Goal: Navigation & Orientation: Find specific page/section

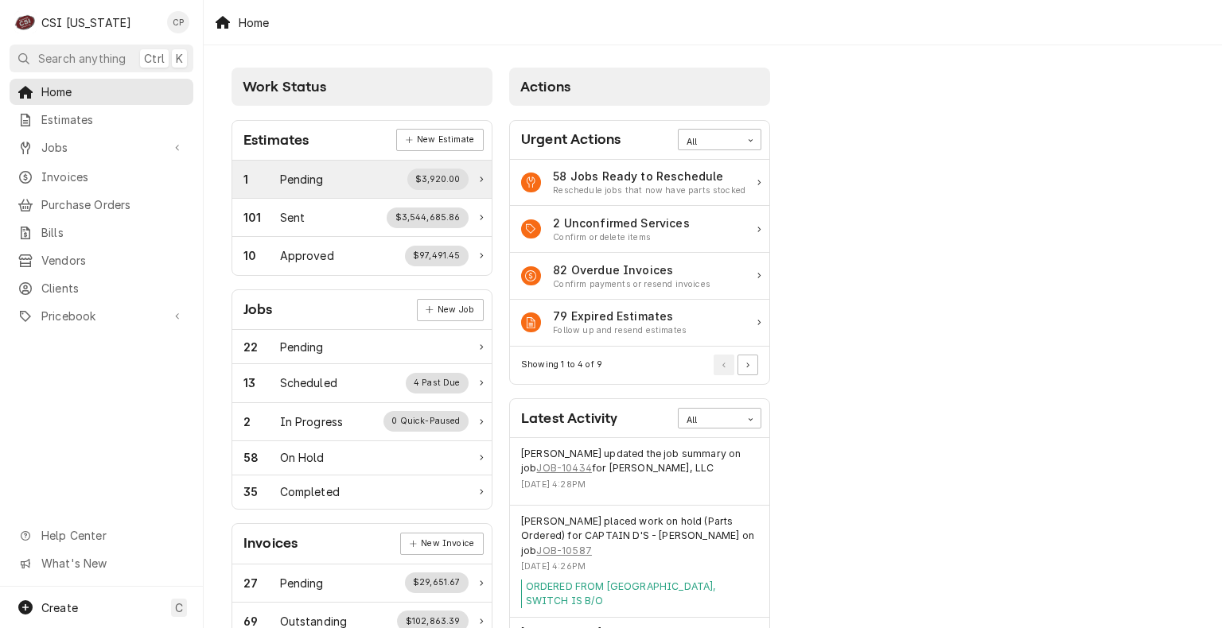
click at [312, 181] on div "Pending" at bounding box center [302, 179] width 44 height 17
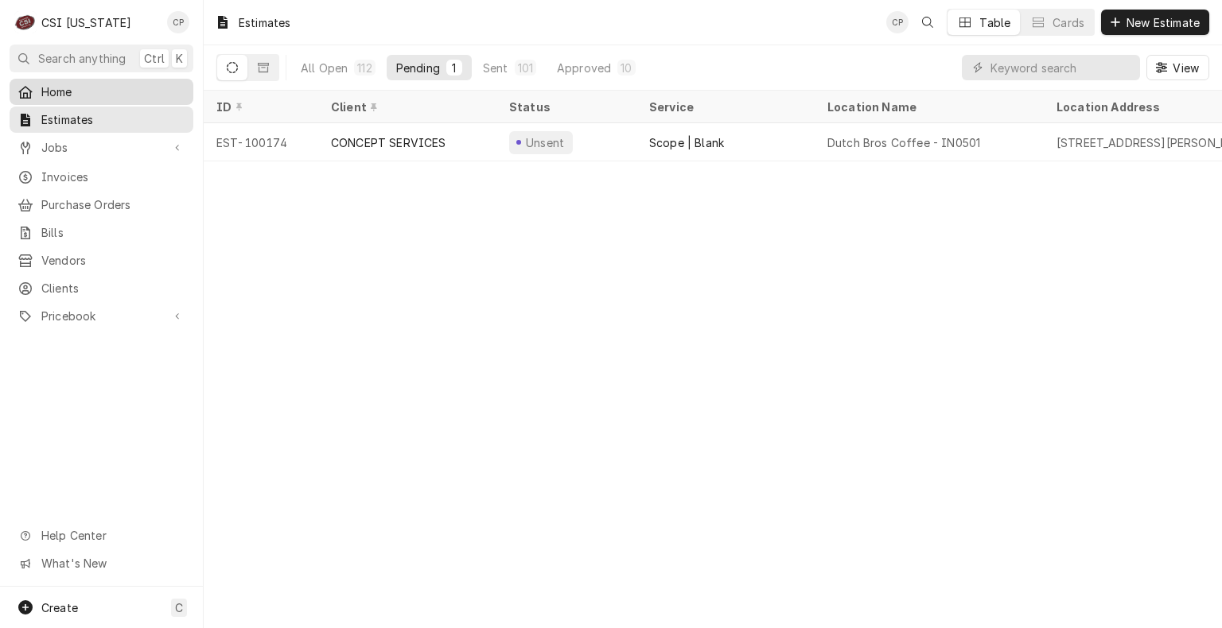
click at [64, 91] on span "Home" at bounding box center [113, 92] width 144 height 17
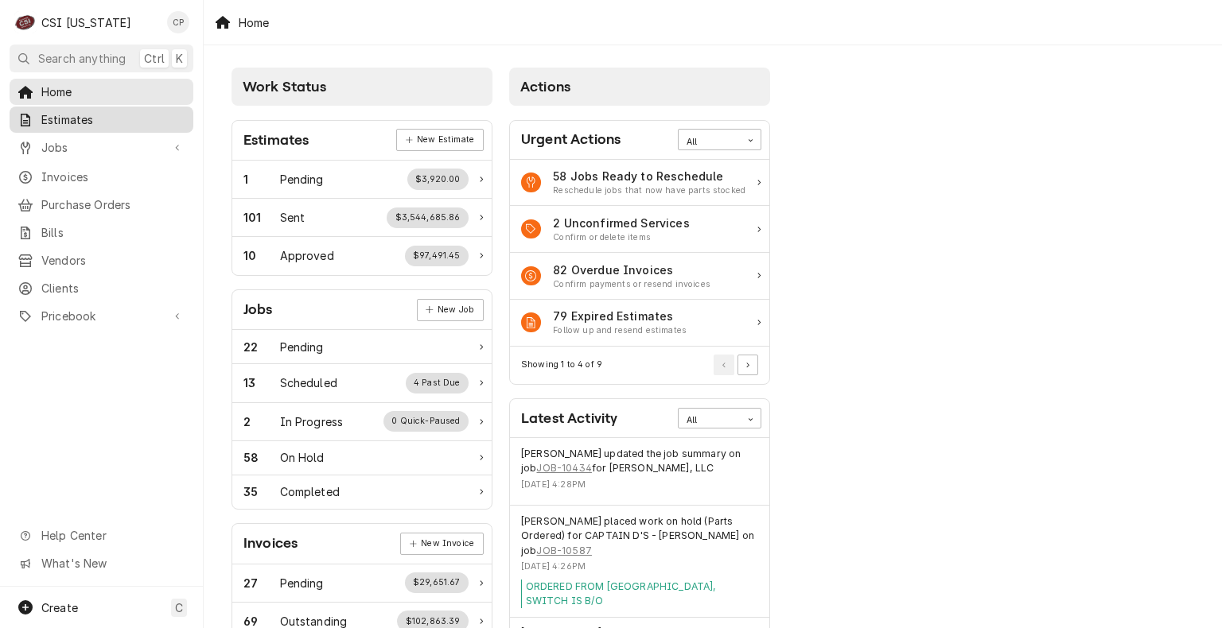
click at [79, 122] on span "Estimates" at bounding box center [113, 119] width 144 height 17
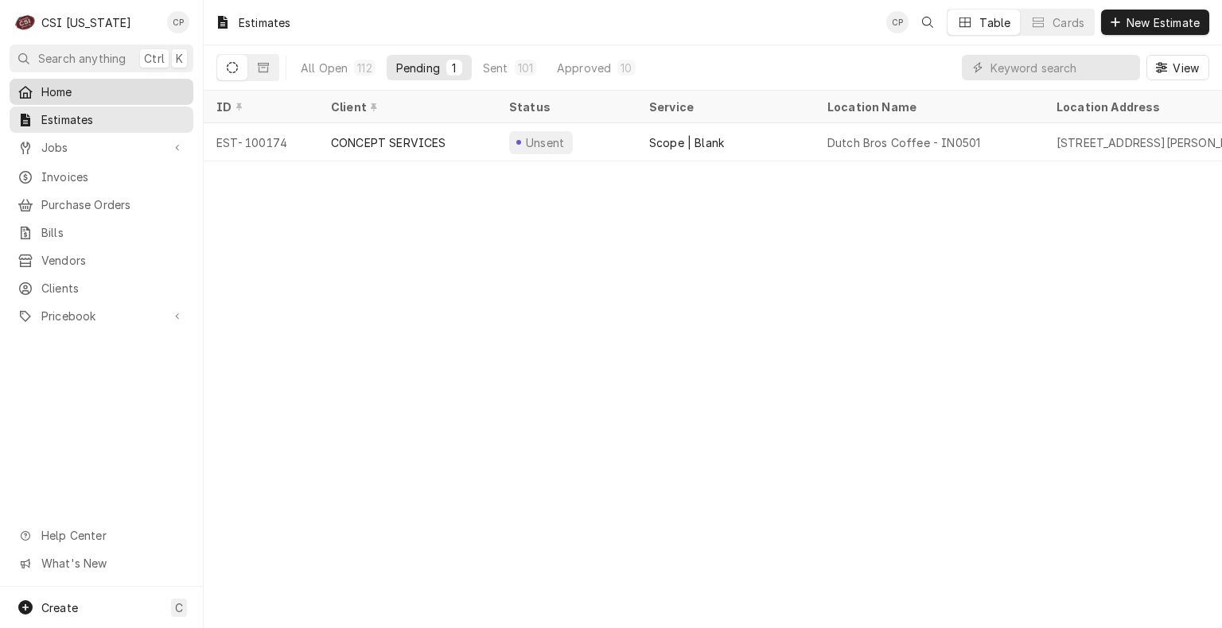
click at [73, 87] on span "Home" at bounding box center [113, 92] width 144 height 17
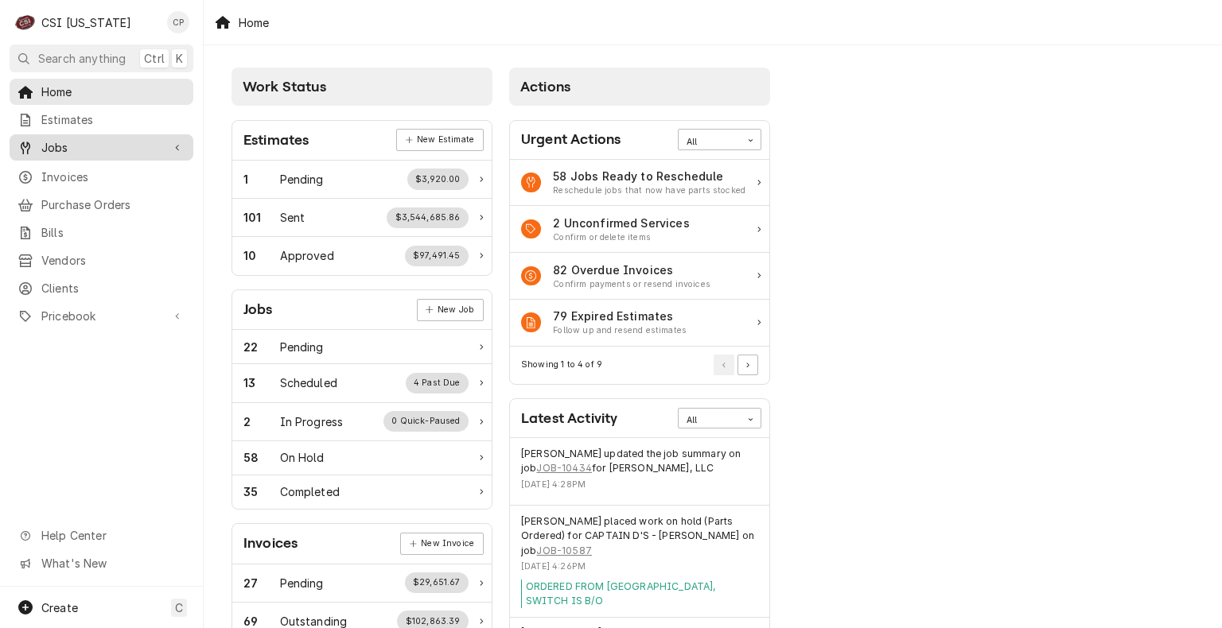
click at [64, 139] on span "Jobs" at bounding box center [101, 147] width 120 height 17
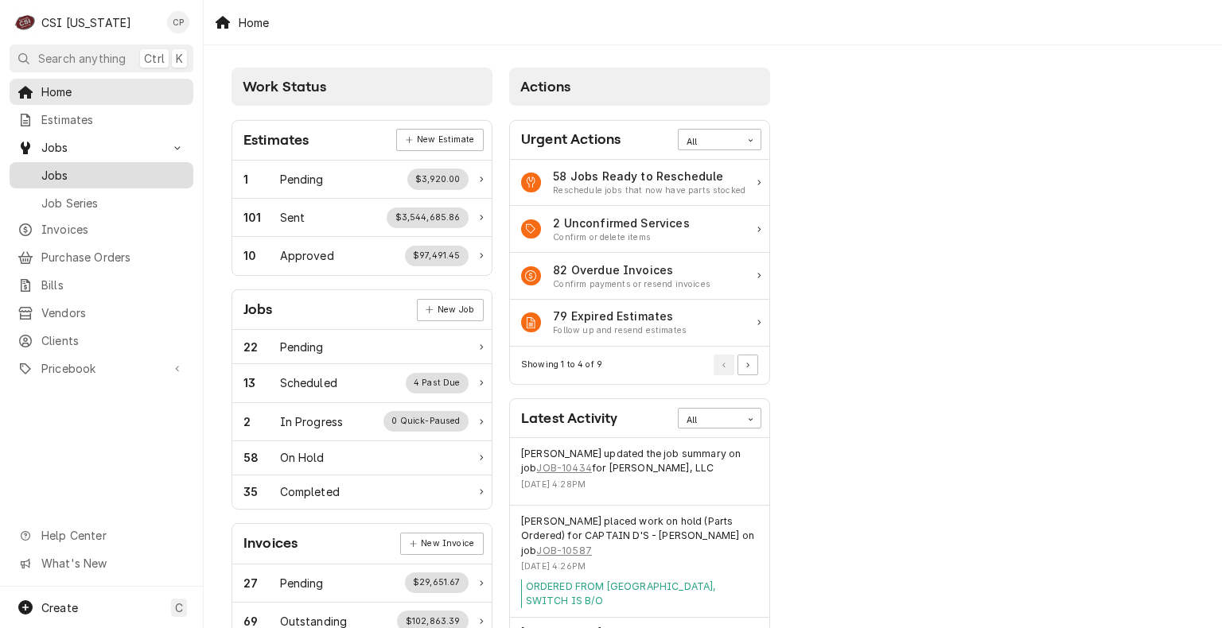
click at [72, 170] on span "Jobs" at bounding box center [113, 175] width 144 height 17
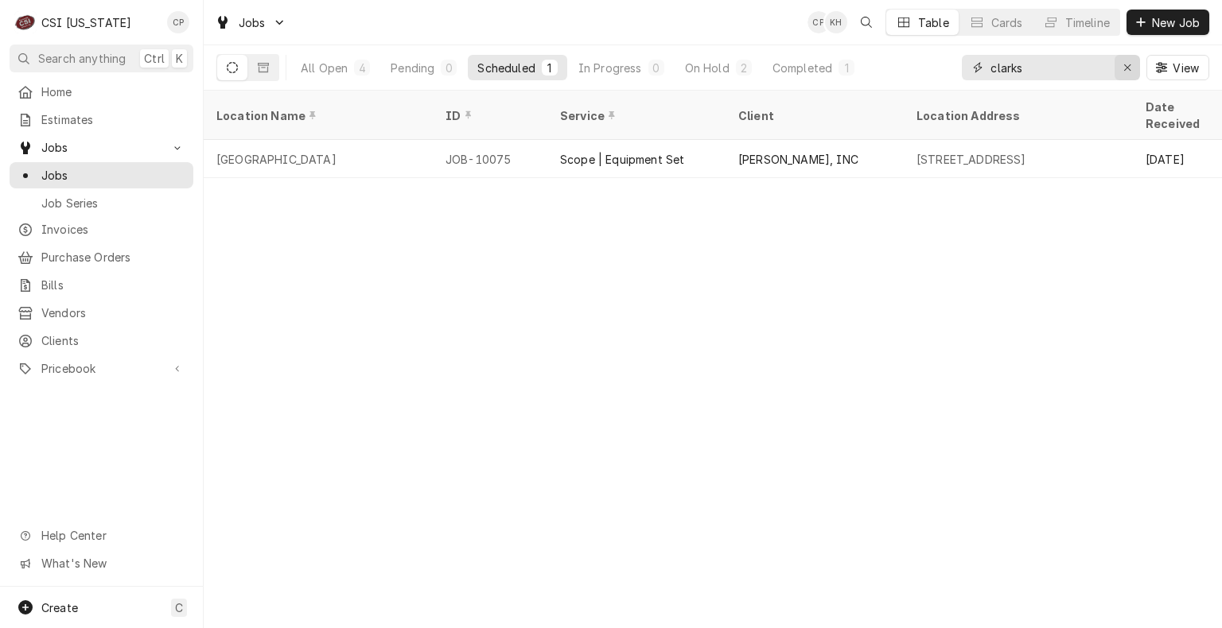
click at [1129, 69] on icon "Erase input" at bounding box center [1127, 67] width 6 height 6
